Goal: Task Accomplishment & Management: Use online tool/utility

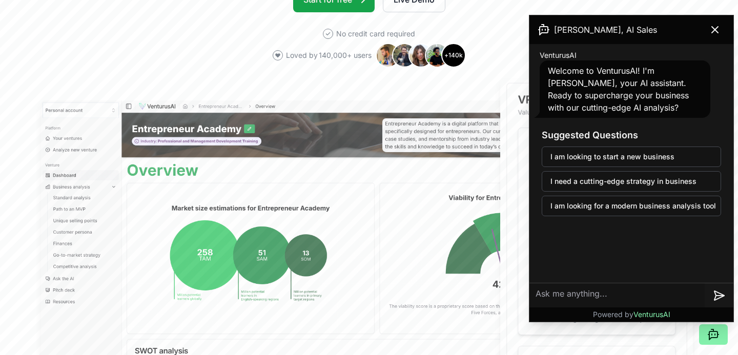
scroll to position [240, 0]
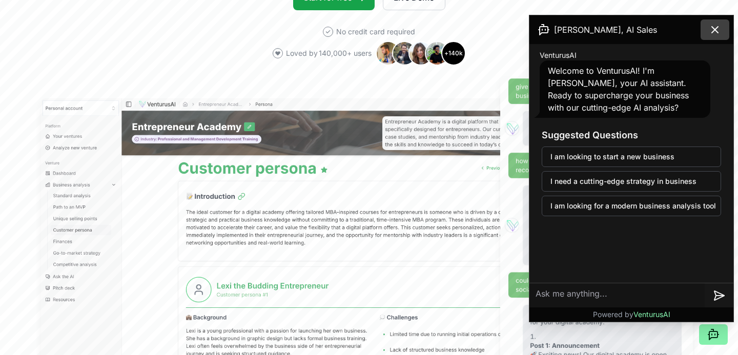
click at [717, 34] on icon at bounding box center [714, 30] width 12 height 12
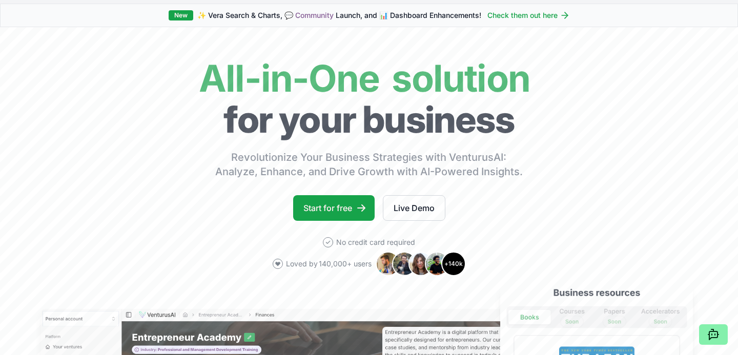
scroll to position [0, 0]
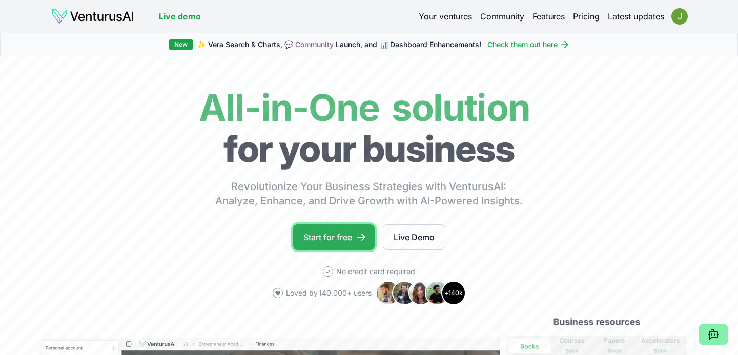
click at [315, 239] on link "Start for free" at bounding box center [333, 237] width 81 height 26
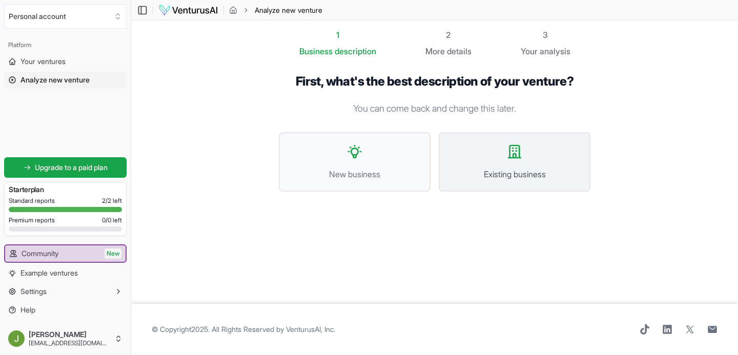
click at [499, 160] on button "Existing business" at bounding box center [515, 161] width 152 height 59
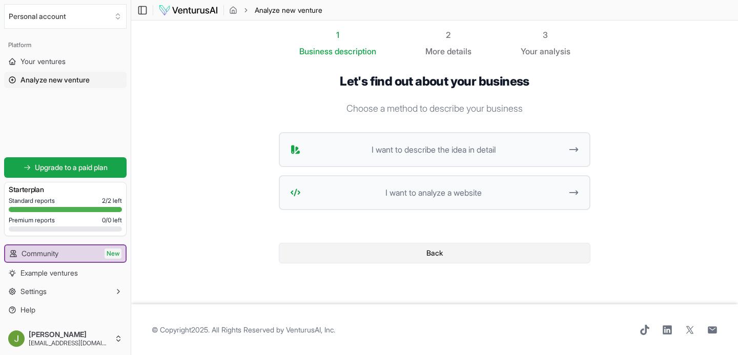
click at [404, 263] on button "Back" at bounding box center [434, 253] width 311 height 20
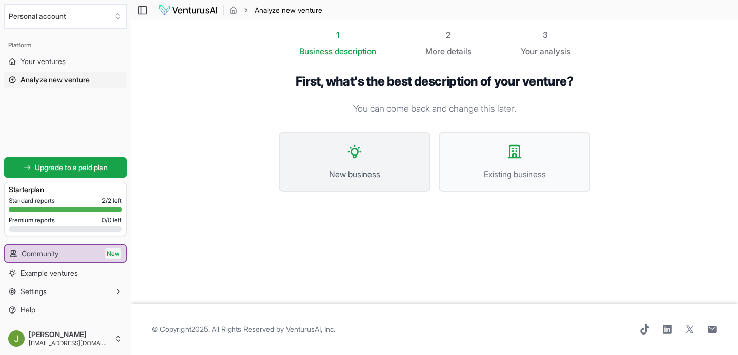
click at [397, 182] on button "New business" at bounding box center [355, 161] width 152 height 59
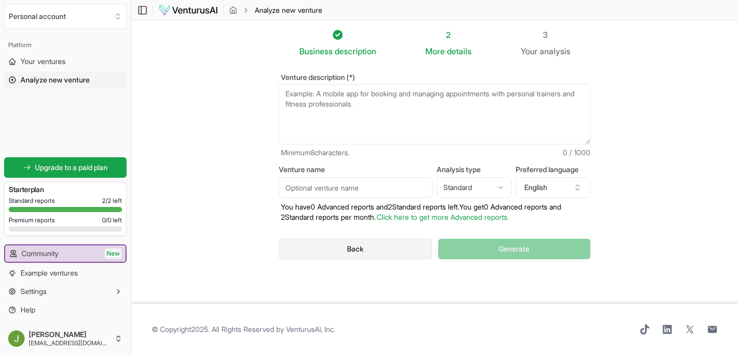
click at [368, 249] on button "Back" at bounding box center [355, 249] width 153 height 20
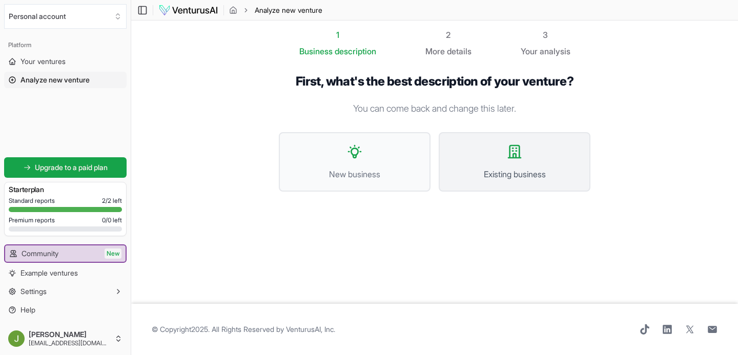
click at [478, 136] on button "Existing business" at bounding box center [515, 161] width 152 height 59
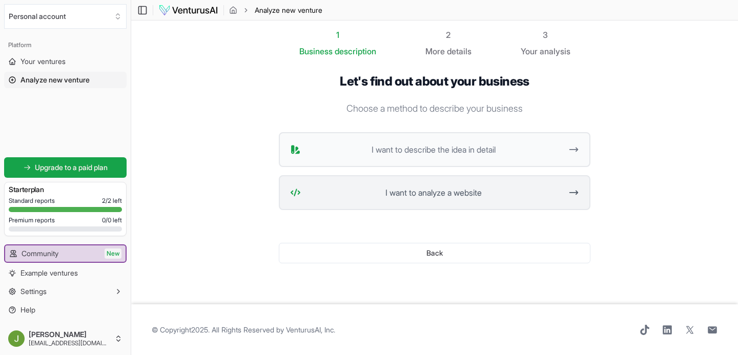
click at [414, 188] on span "I want to analyze a website" at bounding box center [433, 192] width 257 height 12
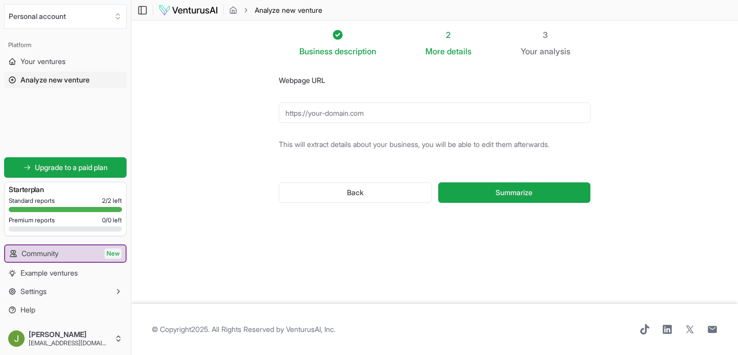
click at [359, 114] on input "Webpage URL" at bounding box center [434, 112] width 311 height 20
click at [495, 187] on span "Summarize" at bounding box center [513, 192] width 37 height 10
click at [287, 117] on input "oneinevery10.org" at bounding box center [434, 112] width 311 height 20
type input "[URL][DOMAIN_NAME]"
click at [494, 196] on button "Summarize" at bounding box center [514, 192] width 152 height 20
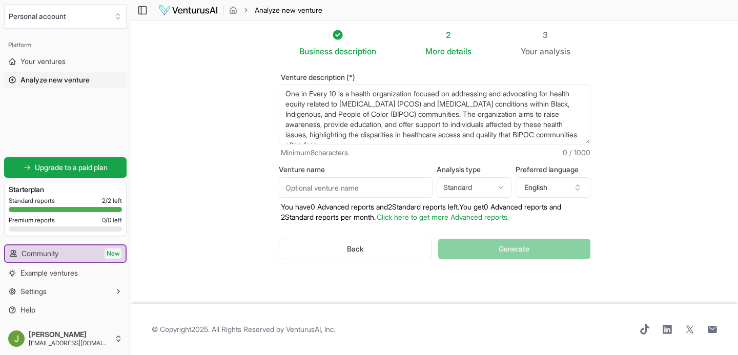
scroll to position [10, 0]
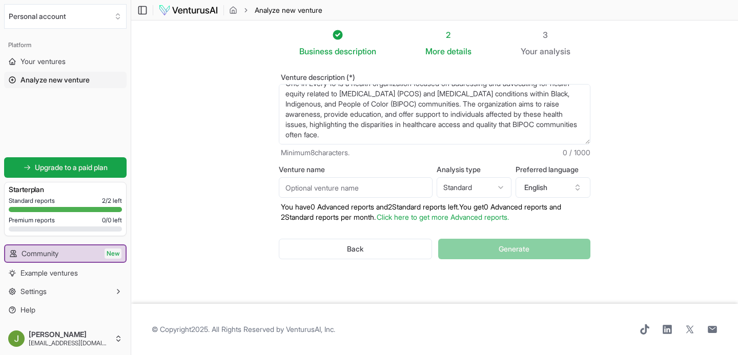
click at [368, 188] on input "Venture name" at bounding box center [356, 187] width 154 height 20
type input "One In Every 10 Organization"
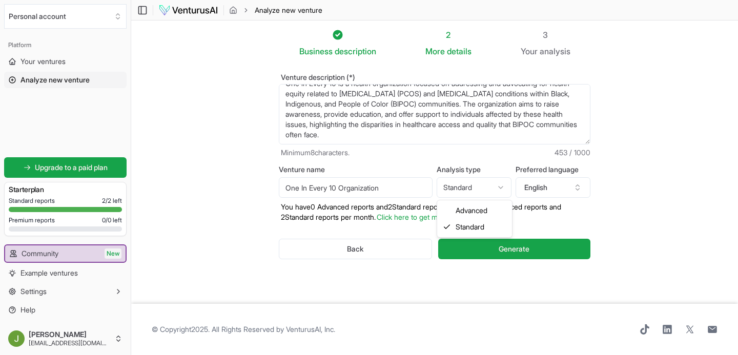
click at [453, 194] on html "We value your privacy We use cookies to enhance your browsing experience, serve…" at bounding box center [369, 177] width 738 height 355
click at [455, 189] on html "We value your privacy We use cookies to enhance your browsing experience, serve…" at bounding box center [369, 177] width 738 height 355
select select "standard"
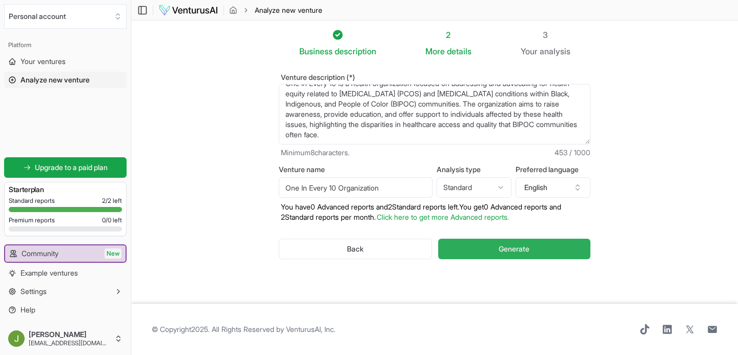
click at [469, 251] on button "Generate" at bounding box center [514, 249] width 152 height 20
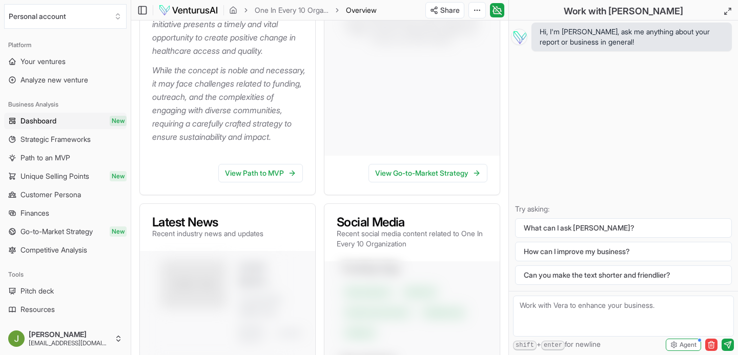
scroll to position [416, 0]
click at [254, 182] on link "View Path to MVP" at bounding box center [260, 172] width 85 height 18
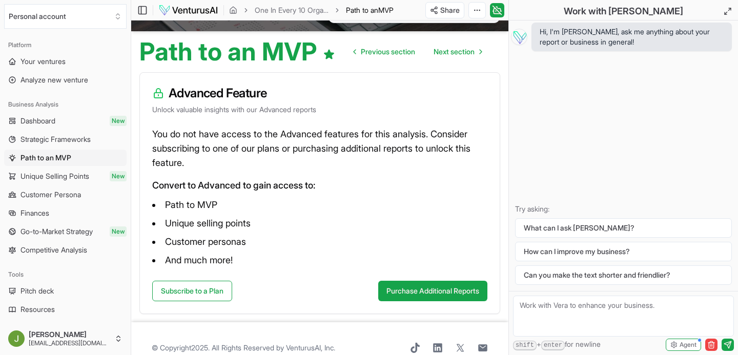
scroll to position [85, 0]
click at [53, 270] on html "We value your privacy We use cookies to enhance your browsing experience, serve…" at bounding box center [369, 92] width 738 height 355
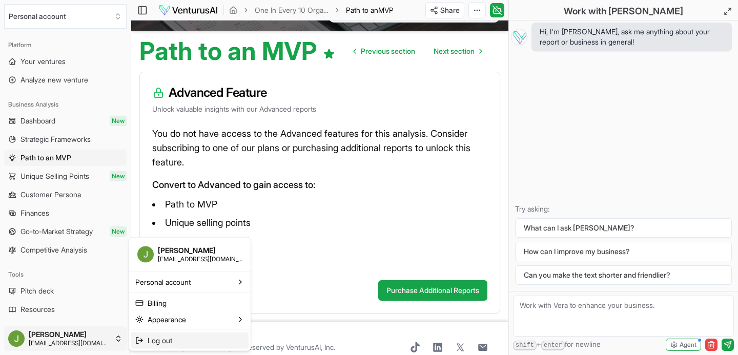
click at [165, 342] on span "Log out" at bounding box center [160, 340] width 25 height 10
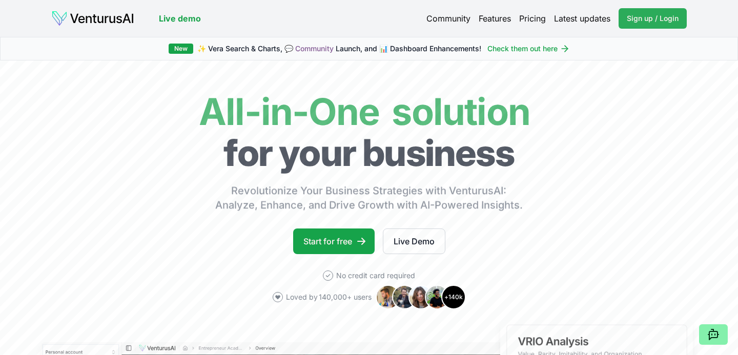
click at [642, 25] on link "Sign up / Login Login" at bounding box center [652, 18] width 68 height 20
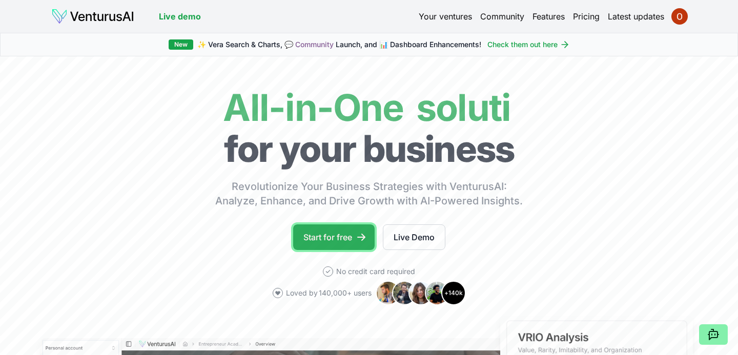
click at [307, 231] on link "Start for free" at bounding box center [333, 237] width 81 height 26
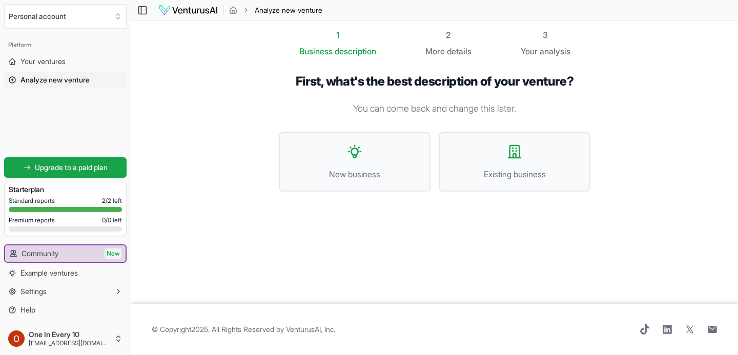
click at [93, 214] on div "Standard reports 2 / 2 left Premium reports 0 / 0 left" at bounding box center [65, 216] width 113 height 39
click at [95, 227] on div at bounding box center [65, 228] width 113 height 5
click at [490, 164] on button "Existing business" at bounding box center [515, 161] width 152 height 59
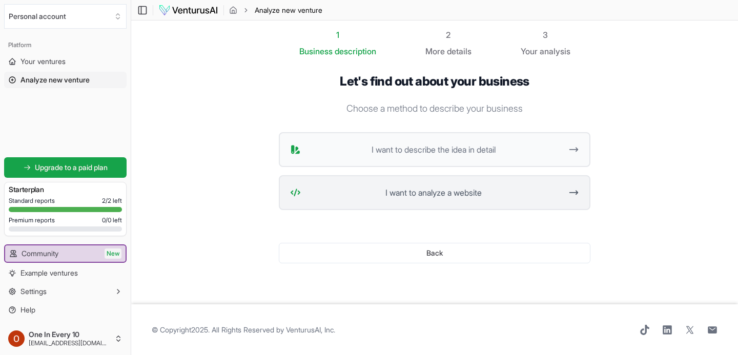
click at [416, 195] on span "I want to analyze a website" at bounding box center [433, 192] width 257 height 12
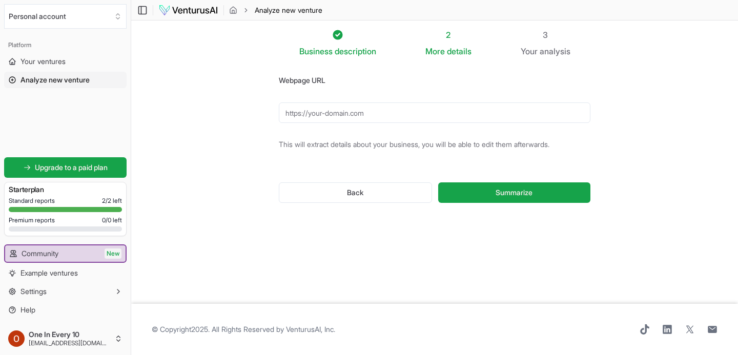
click at [382, 114] on input "Webpage URL" at bounding box center [434, 112] width 311 height 20
type input "[URL][DOMAIN_NAME]"
click at [487, 191] on button "Summarize" at bounding box center [514, 192] width 152 height 20
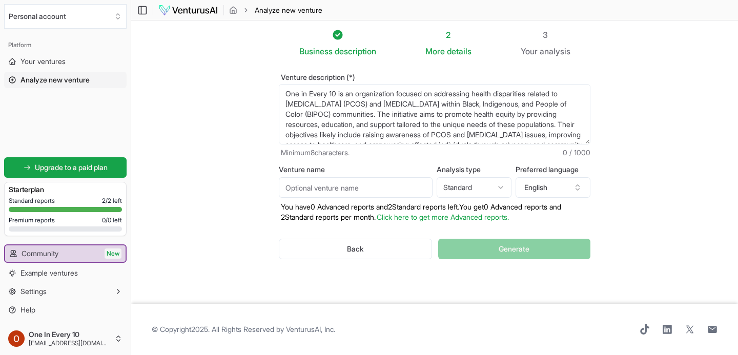
click at [405, 183] on input "Venture name" at bounding box center [356, 187] width 154 height 20
type input "One In Every 10 Organization"
click at [458, 193] on html "We value your privacy We use cookies to enhance your browsing experience, serve…" at bounding box center [369, 177] width 738 height 355
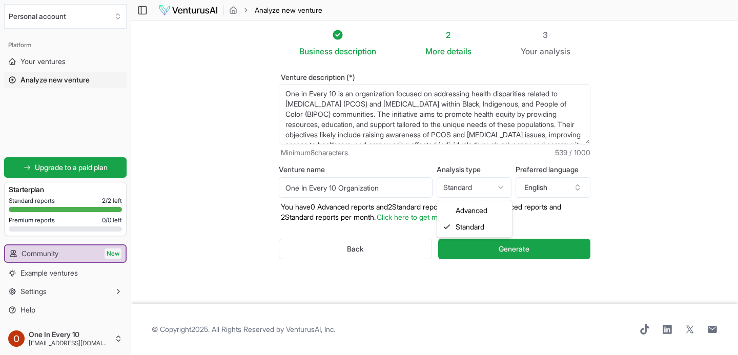
select select "advanced"
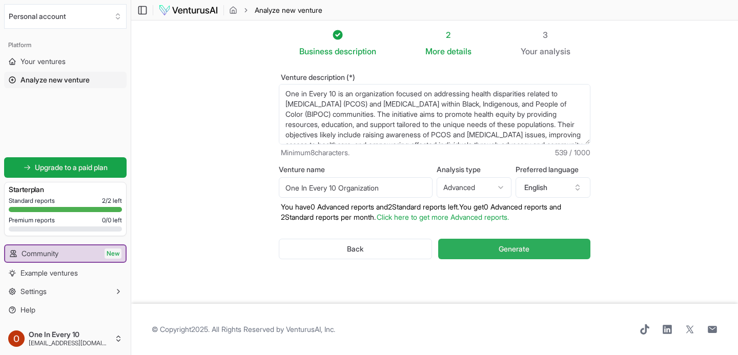
click at [487, 249] on button "Generate" at bounding box center [514, 249] width 152 height 20
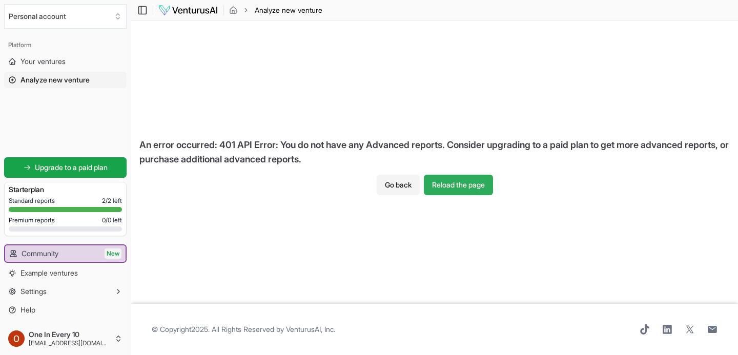
click at [445, 179] on button "Reload the page" at bounding box center [458, 185] width 69 height 20
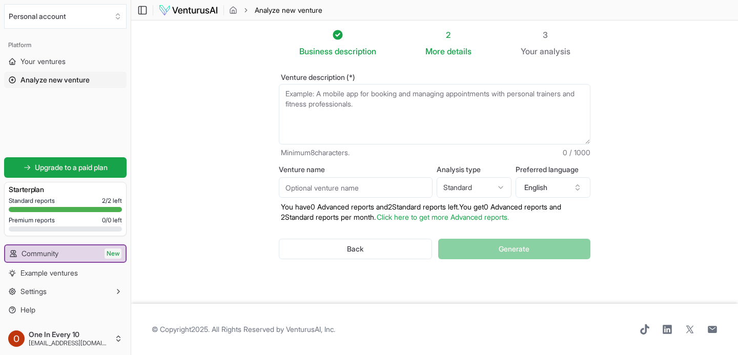
click at [340, 115] on textarea "Venture description (*)" at bounding box center [434, 114] width 311 height 60
click at [361, 246] on button "Back" at bounding box center [355, 249] width 153 height 20
click at [366, 242] on button "Back" at bounding box center [355, 249] width 153 height 20
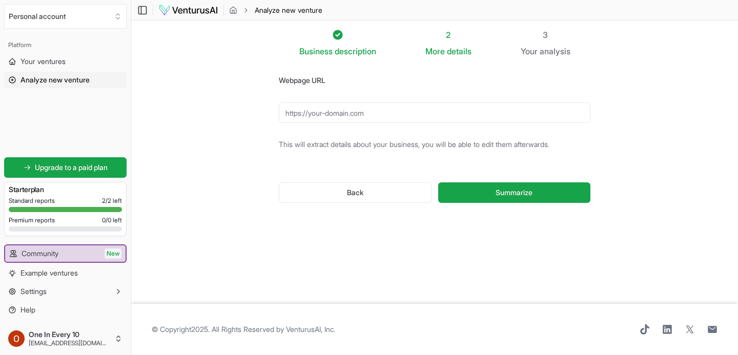
click at [361, 101] on form "Webpage URL This will extract details about your business, you will be able to …" at bounding box center [434, 146] width 311 height 145
click at [361, 110] on input "Webpage URL" at bounding box center [434, 112] width 311 height 20
type input "[URL][DOMAIN_NAME]"
click at [491, 196] on button "Summarize" at bounding box center [514, 192] width 152 height 20
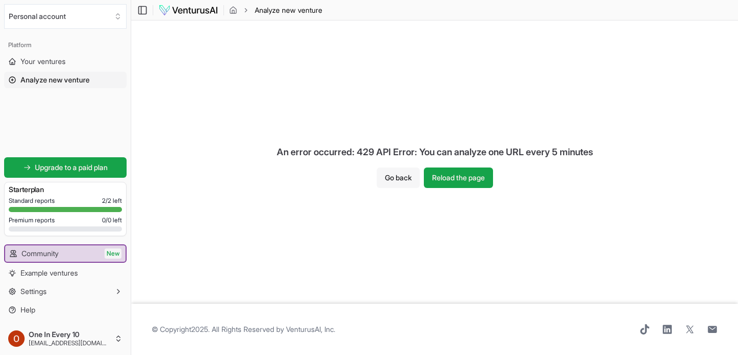
click at [406, 177] on button "Go back" at bounding box center [398, 178] width 43 height 20
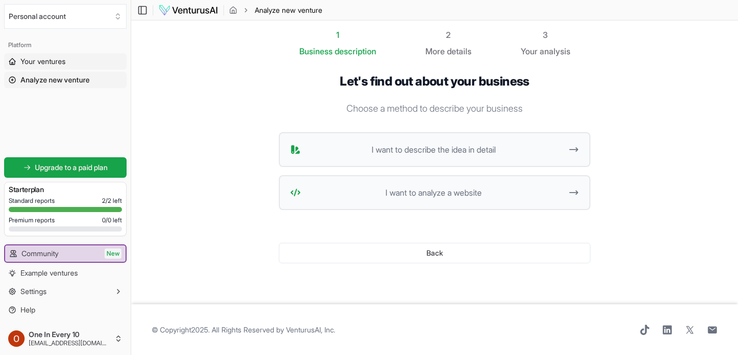
click at [33, 58] on span "Your ventures" at bounding box center [42, 61] width 45 height 10
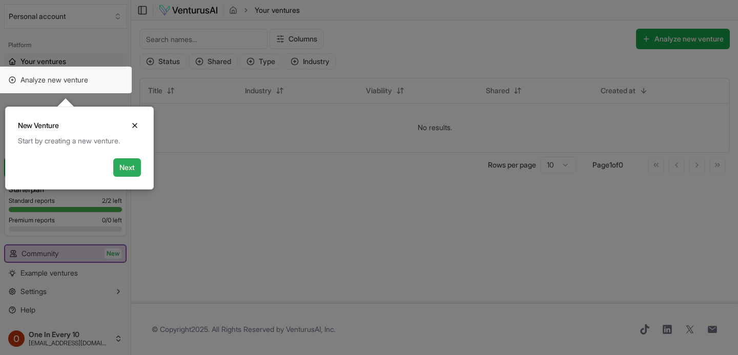
click at [136, 169] on button "Next" at bounding box center [127, 167] width 28 height 18
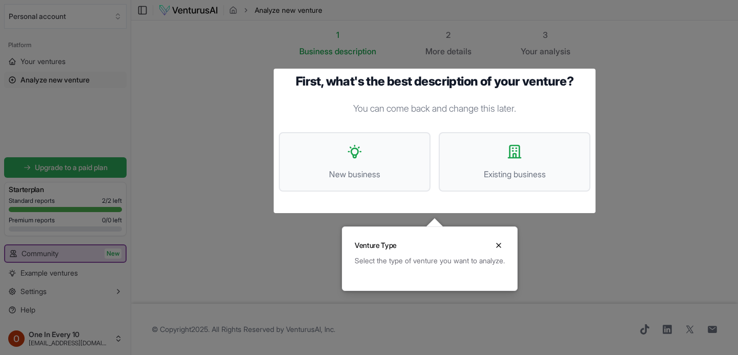
click at [96, 166] on div at bounding box center [369, 177] width 738 height 355
click at [99, 173] on div at bounding box center [369, 177] width 738 height 355
click at [498, 178] on span "Existing business" at bounding box center [514, 174] width 129 height 12
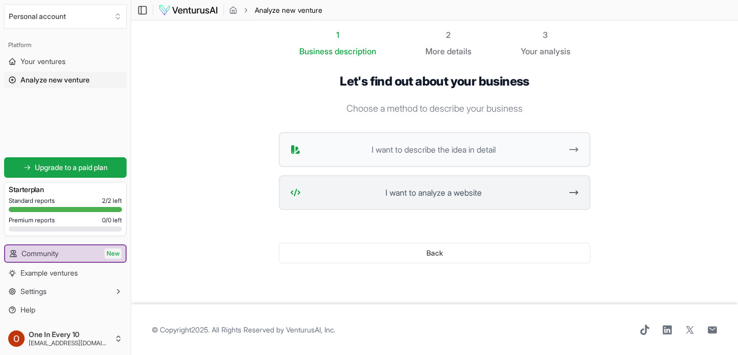
click at [453, 191] on body "We value your privacy We use cookies to enhance your browsing experience, serve…" at bounding box center [369, 177] width 738 height 355
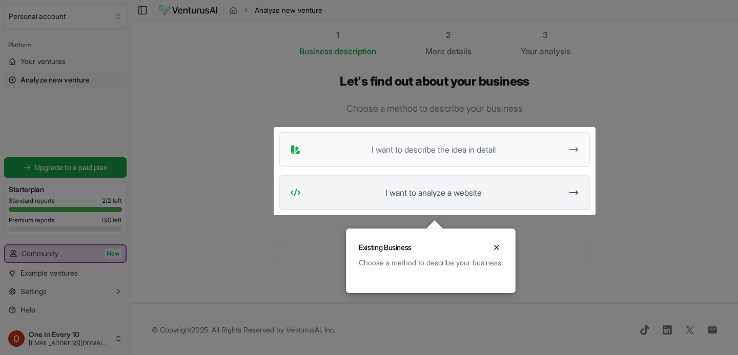
click at [453, 199] on button "I want to analyze a website" at bounding box center [434, 192] width 311 height 35
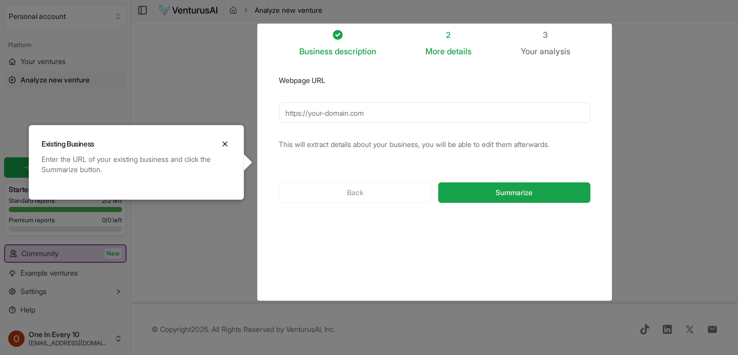
click at [340, 122] on body "We value your privacy We use cookies to enhance your browsing experience, serve…" at bounding box center [369, 177] width 738 height 355
type input "[URL][DOMAIN_NAME]"
click at [470, 197] on button "Summarize" at bounding box center [514, 192] width 152 height 20
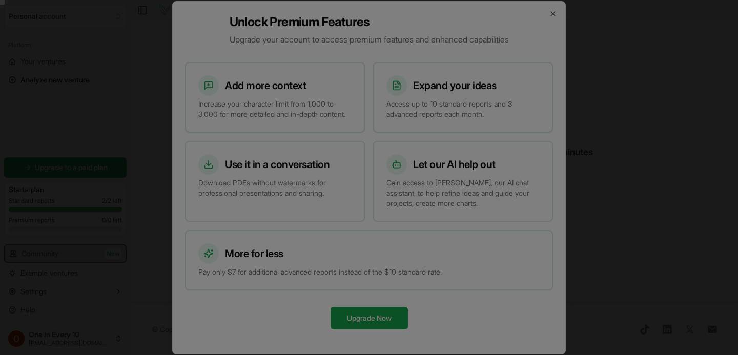
click at [252, 103] on div at bounding box center [369, 177] width 738 height 355
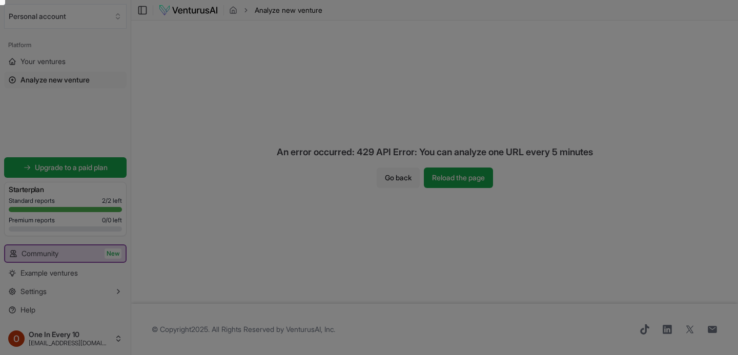
click at [439, 178] on div at bounding box center [369, 177] width 738 height 355
